Goal: Use online tool/utility: Utilize a website feature to perform a specific function

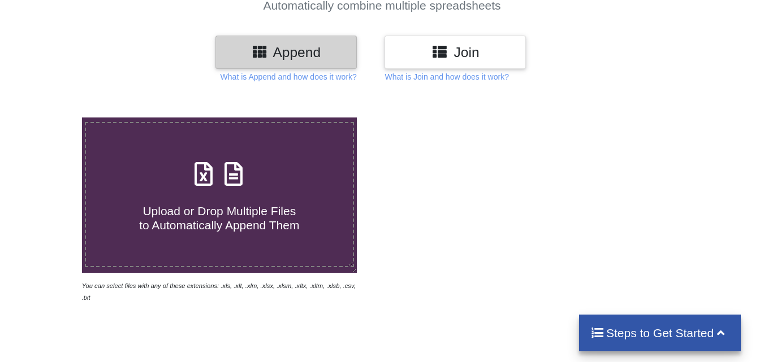
scroll to position [57, 0]
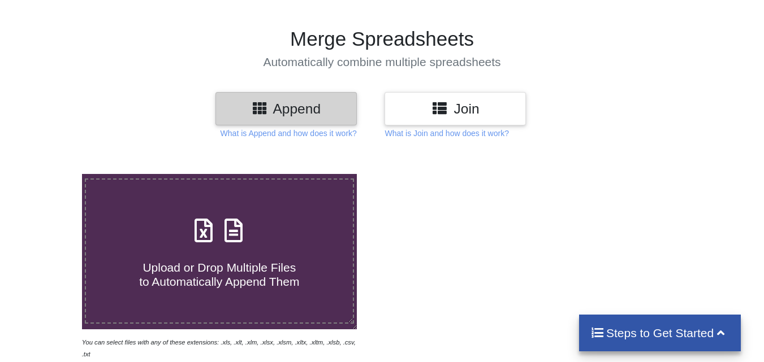
click at [256, 263] on span "Upload or Drop Multiple Files to Automatically Append Them" at bounding box center [219, 274] width 160 height 27
click at [51, 174] on input "Upload or Drop Multiple Files to Automatically Append Them" at bounding box center [51, 174] width 0 height 0
type input "C:\fakepath\AOA 2016-17.xls"
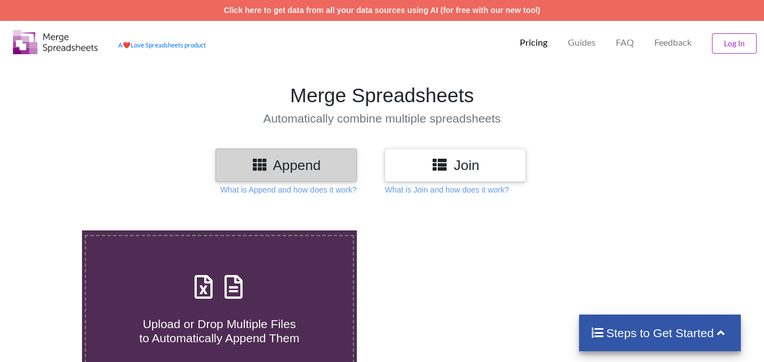
click at [306, 172] on h3 "Append" at bounding box center [286, 165] width 124 height 16
click at [270, 165] on h3 "Append" at bounding box center [286, 165] width 124 height 16
click at [660, 340] on h4 "Steps to Get Started" at bounding box center [660, 333] width 140 height 14
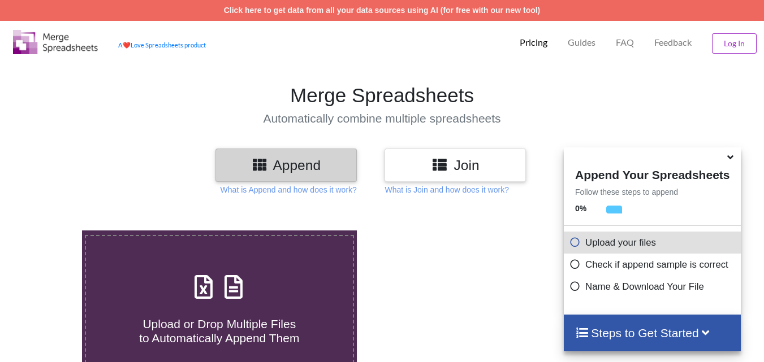
click at [519, 274] on div at bounding box center [544, 324] width 325 height 186
click at [571, 245] on icon at bounding box center [574, 241] width 11 height 10
click at [630, 330] on h4 "Steps to Get Started" at bounding box center [652, 333] width 154 height 14
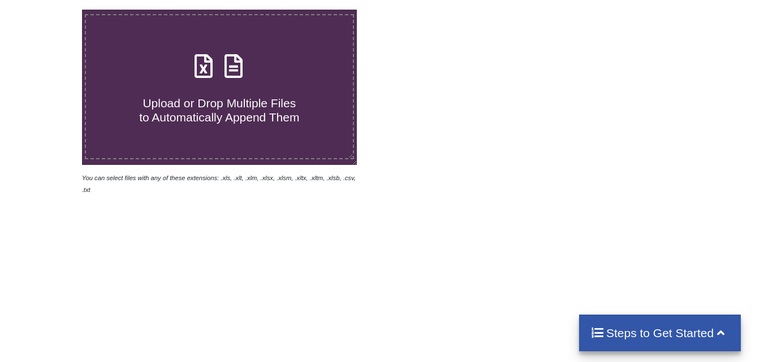
scroll to position [226, 0]
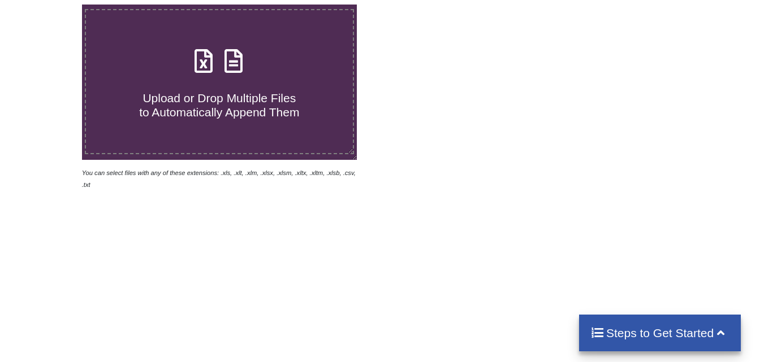
click at [227, 97] on span "Upload or Drop Multiple Files to Automatically Append Them" at bounding box center [219, 105] width 160 height 27
click at [51, 5] on input "Upload or Drop Multiple Files to Automatically Append Them" at bounding box center [51, 5] width 0 height 0
type input "C:\fakepath\AOA 2016-17.xls"
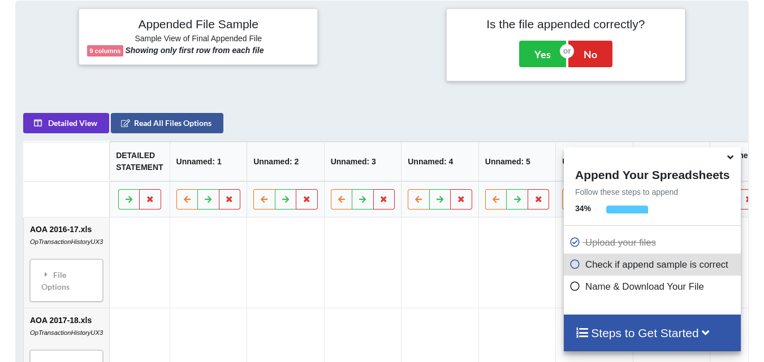
scroll to position [515, 0]
click at [574, 266] on icon at bounding box center [574, 263] width 11 height 10
click at [654, 332] on h4 "Steps to Get Started" at bounding box center [652, 333] width 154 height 14
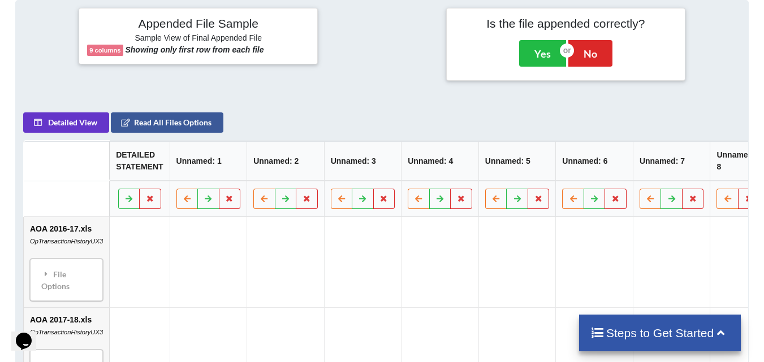
scroll to position [345, 0]
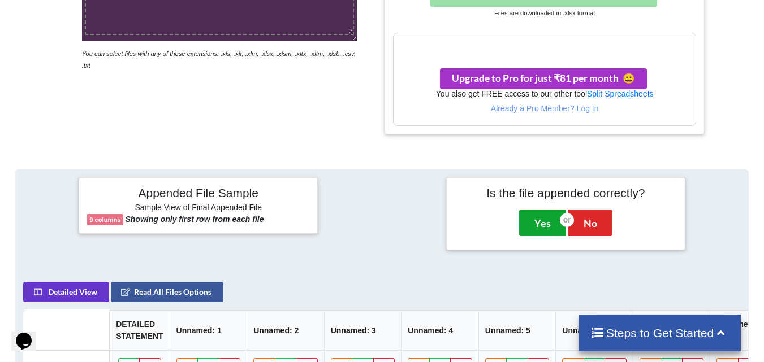
click at [545, 226] on button "Yes" at bounding box center [542, 223] width 47 height 26
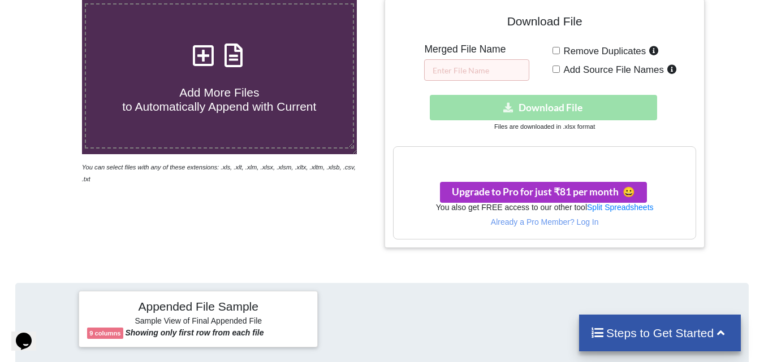
scroll to position [231, 0]
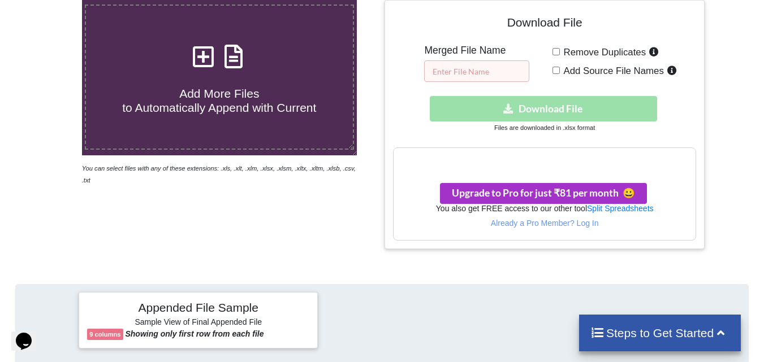
click at [482, 71] on input "text" at bounding box center [476, 70] width 105 height 21
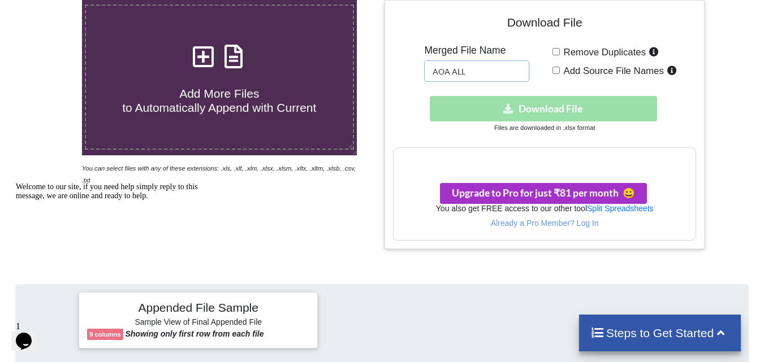
type input "AOA ALL"
click at [567, 110] on div "Download hidden Download File" at bounding box center [544, 108] width 302 height 25
